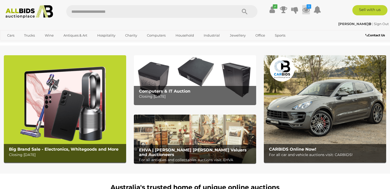
click at [305, 9] on icon at bounding box center [306, 9] width 8 height 9
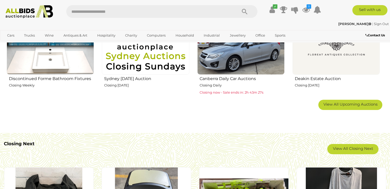
scroll to position [368, 0]
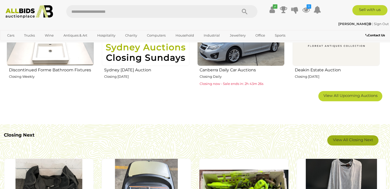
click at [349, 141] on link "View All Closing Next" at bounding box center [352, 140] width 51 height 10
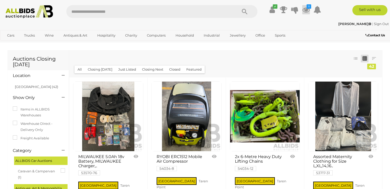
click at [306, 10] on icon at bounding box center [306, 9] width 8 height 9
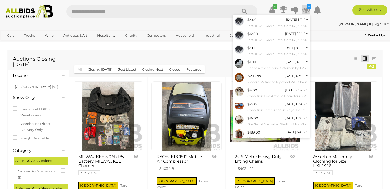
scroll to position [40, 0]
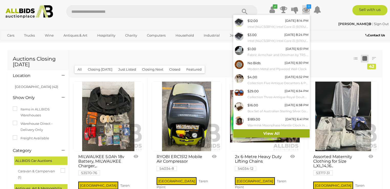
click at [273, 134] on link "View All" at bounding box center [271, 133] width 76 height 9
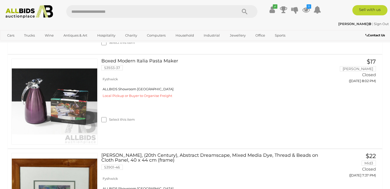
scroll to position [1301, 0]
